Goal: Navigation & Orientation: Find specific page/section

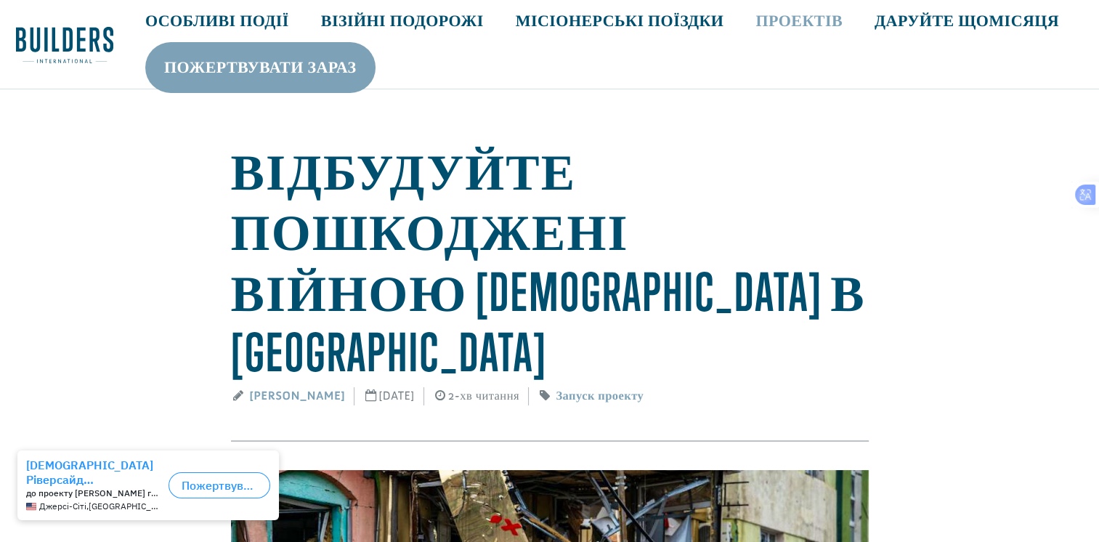
click at [794, 18] on link "Проектів" at bounding box center [798, 21] width 119 height 42
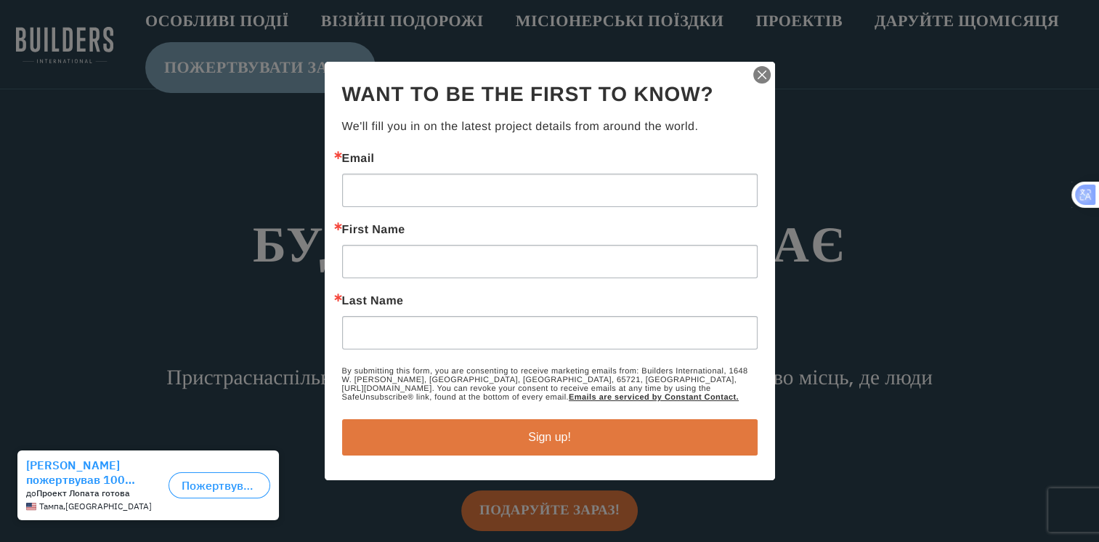
click at [757, 76] on img "button" at bounding box center [762, 75] width 20 height 20
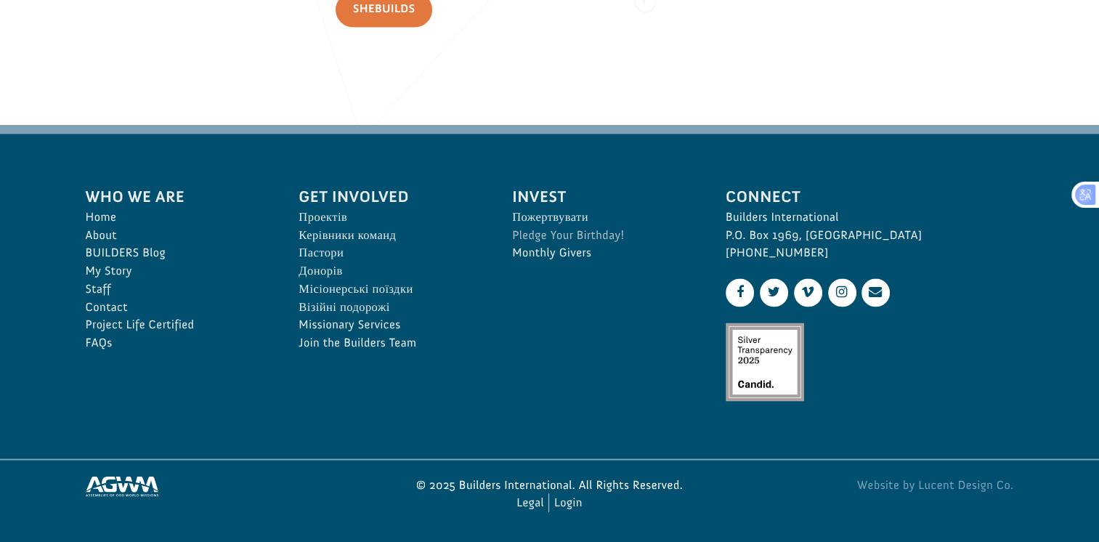
scroll to position [2344, 0]
